Goal: Navigation & Orientation: Find specific page/section

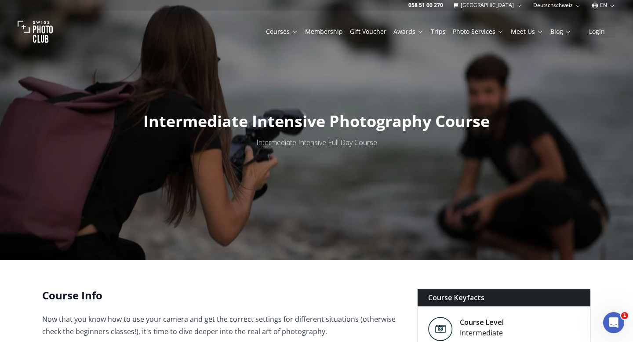
click at [520, 7] on icon "button" at bounding box center [519, 5] width 7 height 7
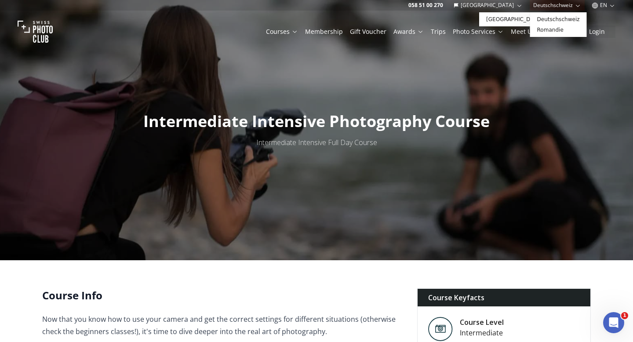
click at [575, 6] on icon "button" at bounding box center [578, 5] width 7 height 7
click at [611, 6] on icon "button" at bounding box center [612, 5] width 7 height 7
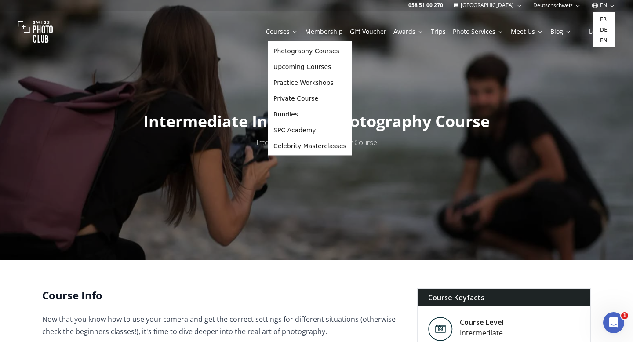
click at [293, 32] on link "Courses" at bounding box center [282, 31] width 32 height 9
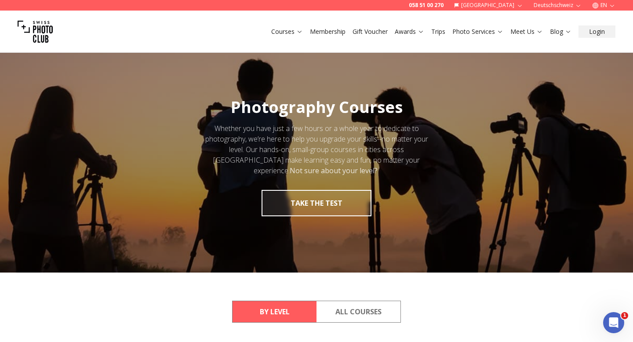
click at [328, 33] on link "Membership" at bounding box center [328, 31] width 36 height 9
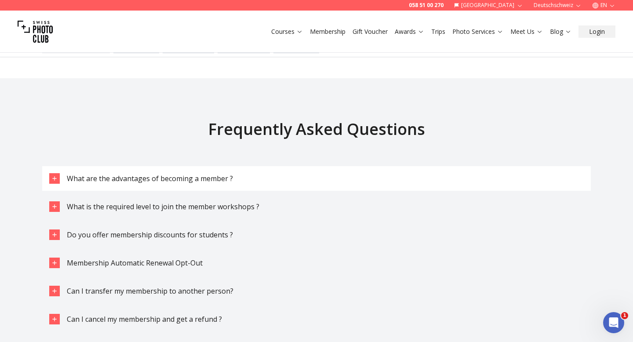
scroll to position [2488, 0]
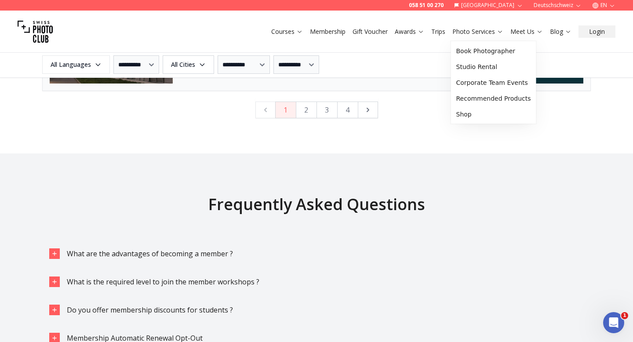
click at [499, 30] on icon at bounding box center [500, 31] width 7 height 7
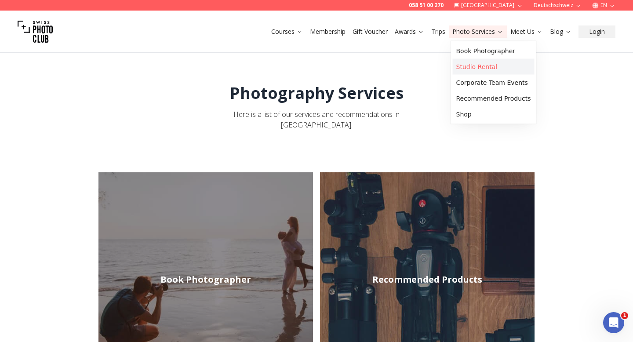
click at [501, 66] on link "Studio Rental" at bounding box center [494, 67] width 82 height 16
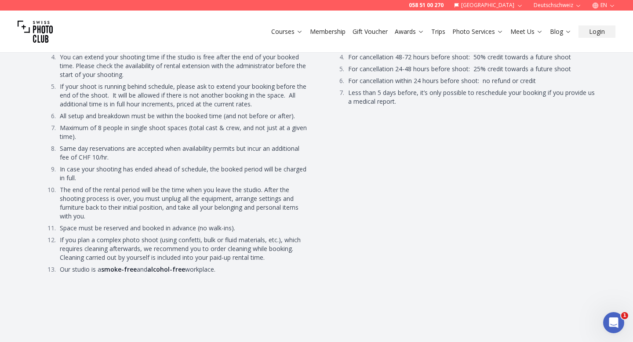
scroll to position [4657, 0]
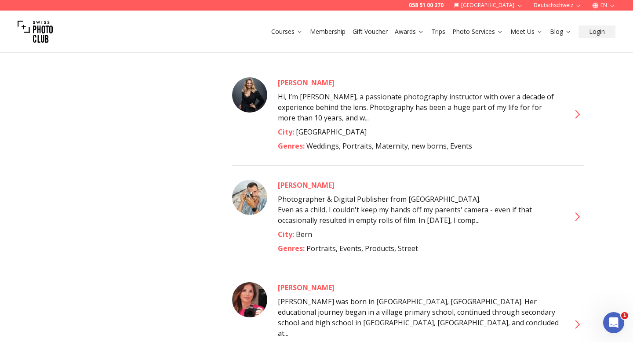
scroll to position [4430, 0]
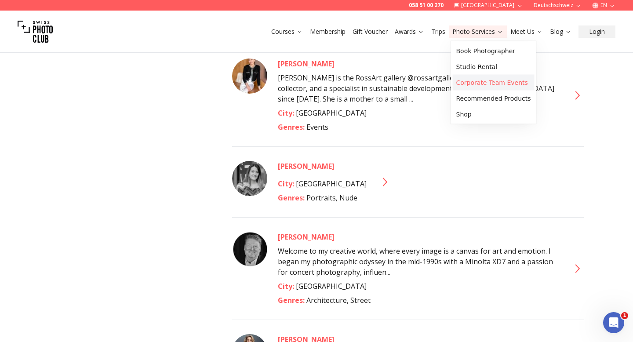
click at [500, 86] on link "Corporate Team Events" at bounding box center [494, 83] width 82 height 16
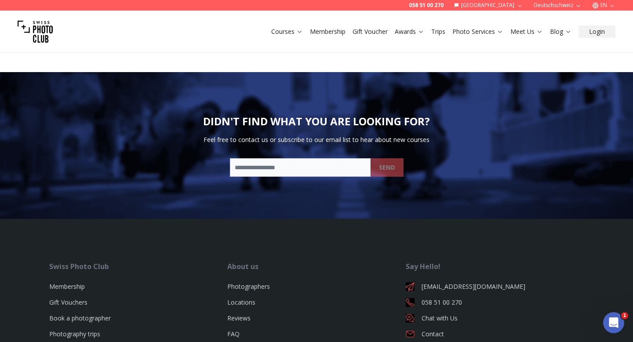
scroll to position [1255, 0]
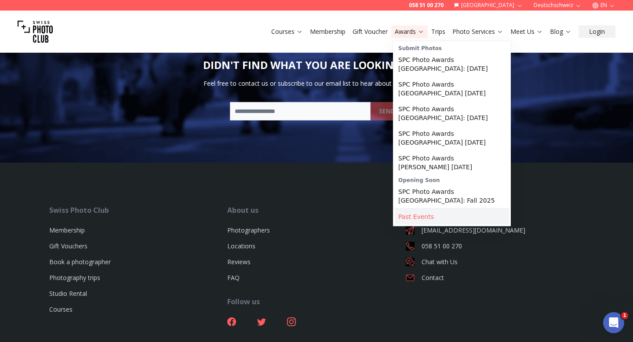
click at [425, 209] on link "Past Events" at bounding box center [452, 217] width 114 height 16
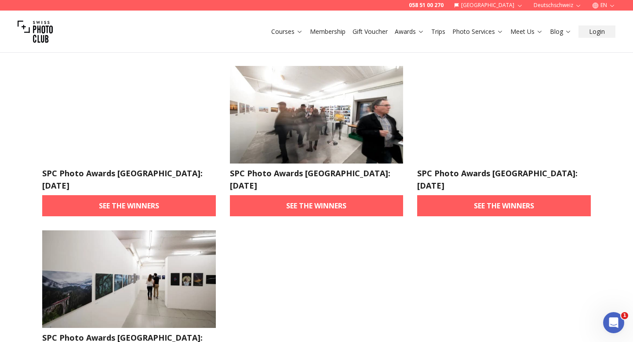
scroll to position [1264, 0]
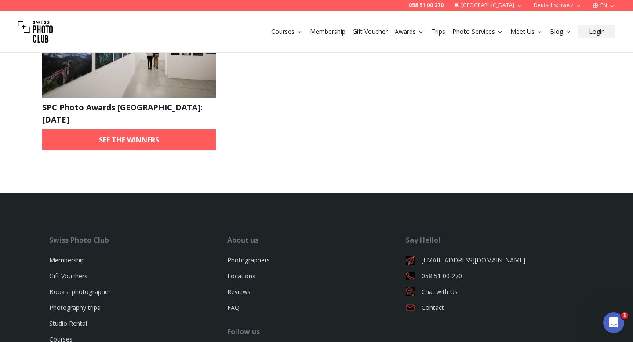
click at [539, 33] on icon at bounding box center [540, 31] width 7 height 7
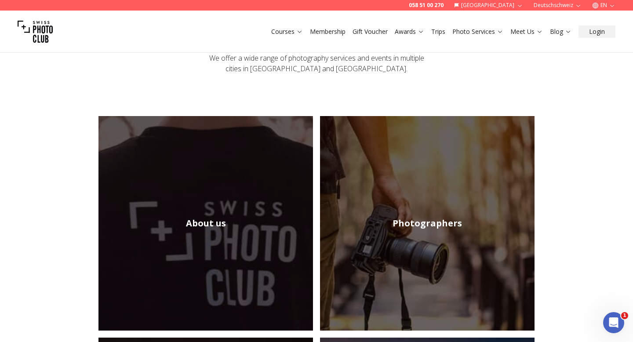
scroll to position [192, 0]
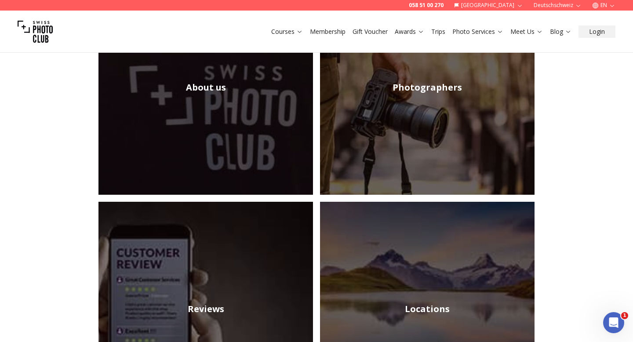
click at [213, 92] on h2 "About us" at bounding box center [206, 87] width 40 height 12
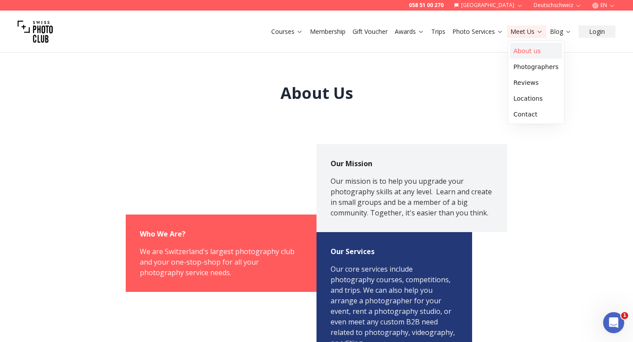
drag, startPoint x: 534, startPoint y: 31, endPoint x: 536, endPoint y: 55, distance: 23.9
click at [525, 63] on link "Photographers" at bounding box center [536, 67] width 52 height 16
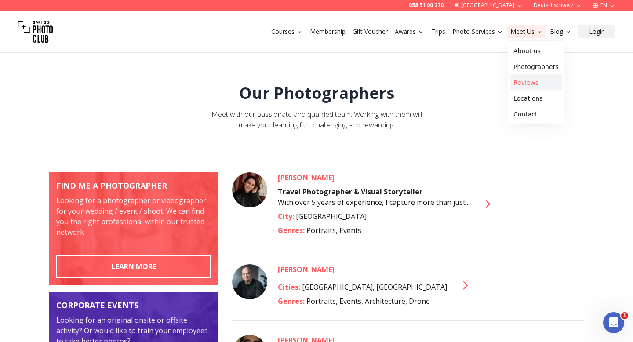
click at [516, 86] on link "Reviews" at bounding box center [536, 83] width 52 height 16
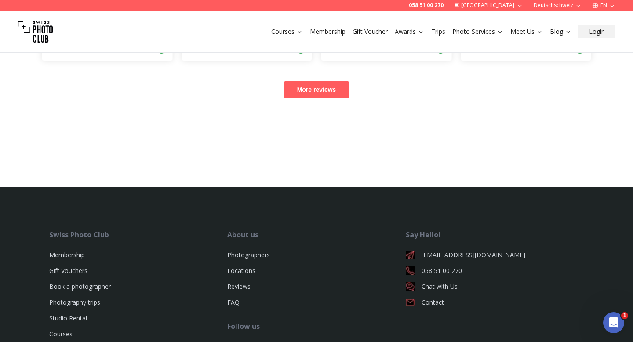
scroll to position [1413, 0]
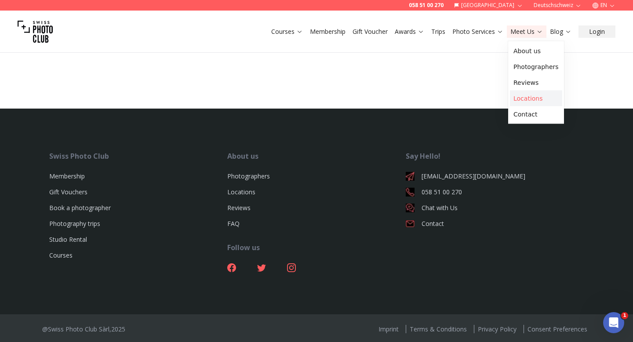
click at [527, 97] on link "Locations" at bounding box center [536, 99] width 52 height 16
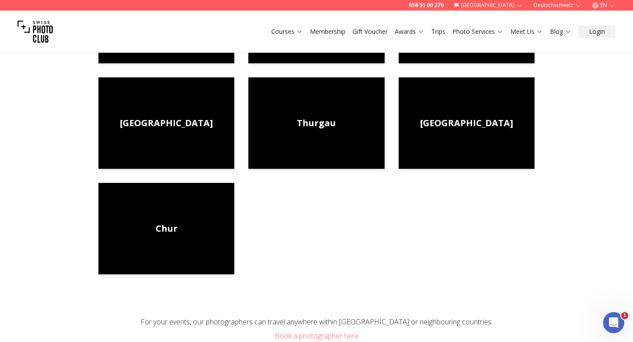
scroll to position [601, 0]
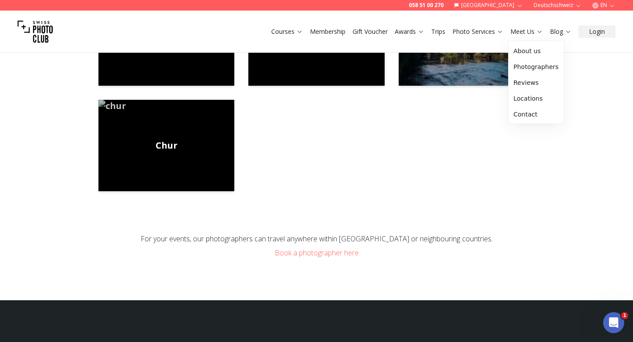
click at [537, 30] on link "Meet Us" at bounding box center [527, 31] width 33 height 9
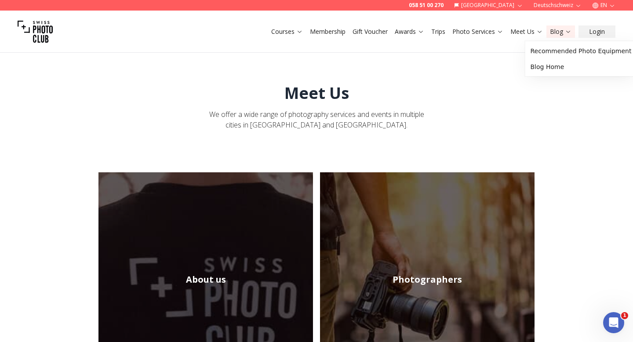
click at [566, 35] on link "Blog" at bounding box center [561, 31] width 22 height 9
click at [564, 29] on link "Blog" at bounding box center [561, 31] width 22 height 9
click at [557, 55] on link "Recommended Photo Equipment" at bounding box center [581, 51] width 108 height 16
